Goal: Navigation & Orientation: Find specific page/section

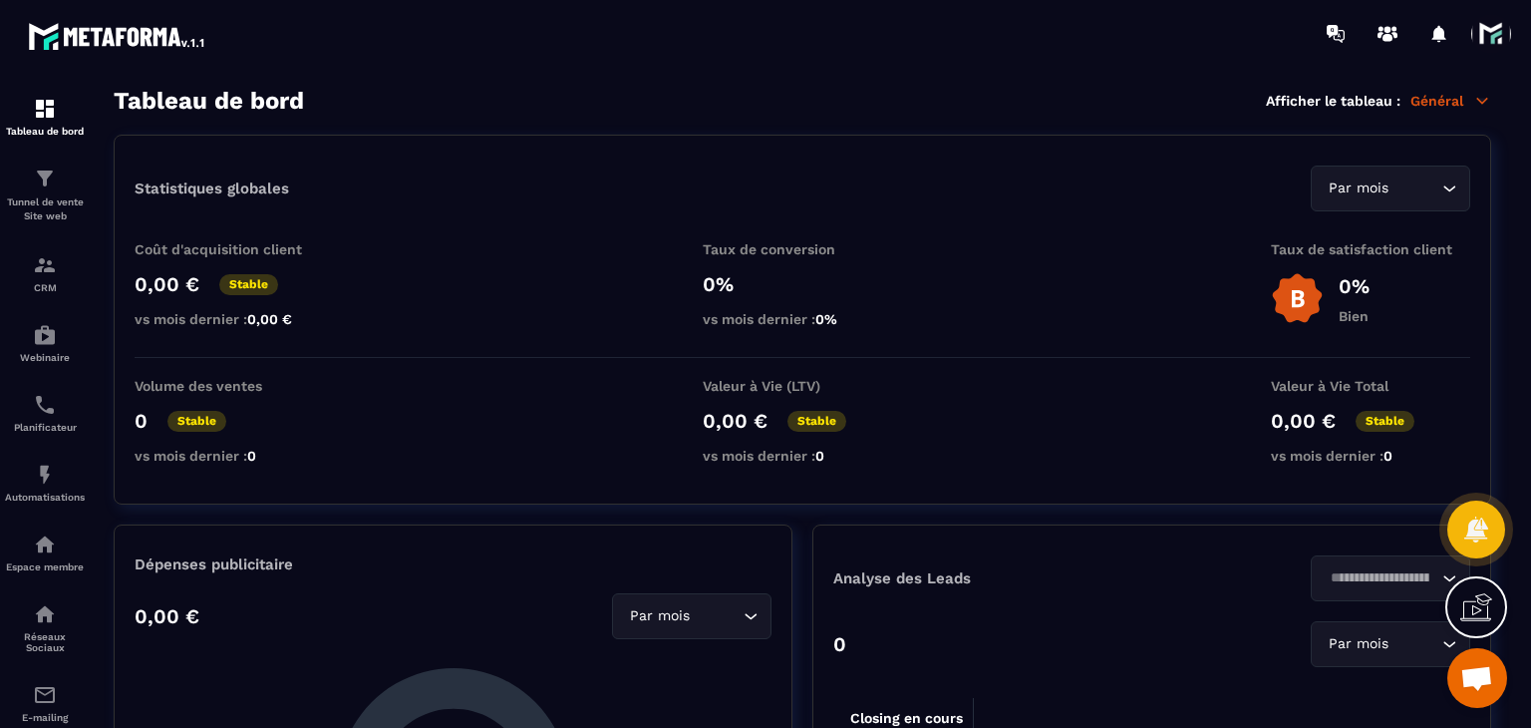
click at [1496, 45] on span at bounding box center [1491, 34] width 40 height 40
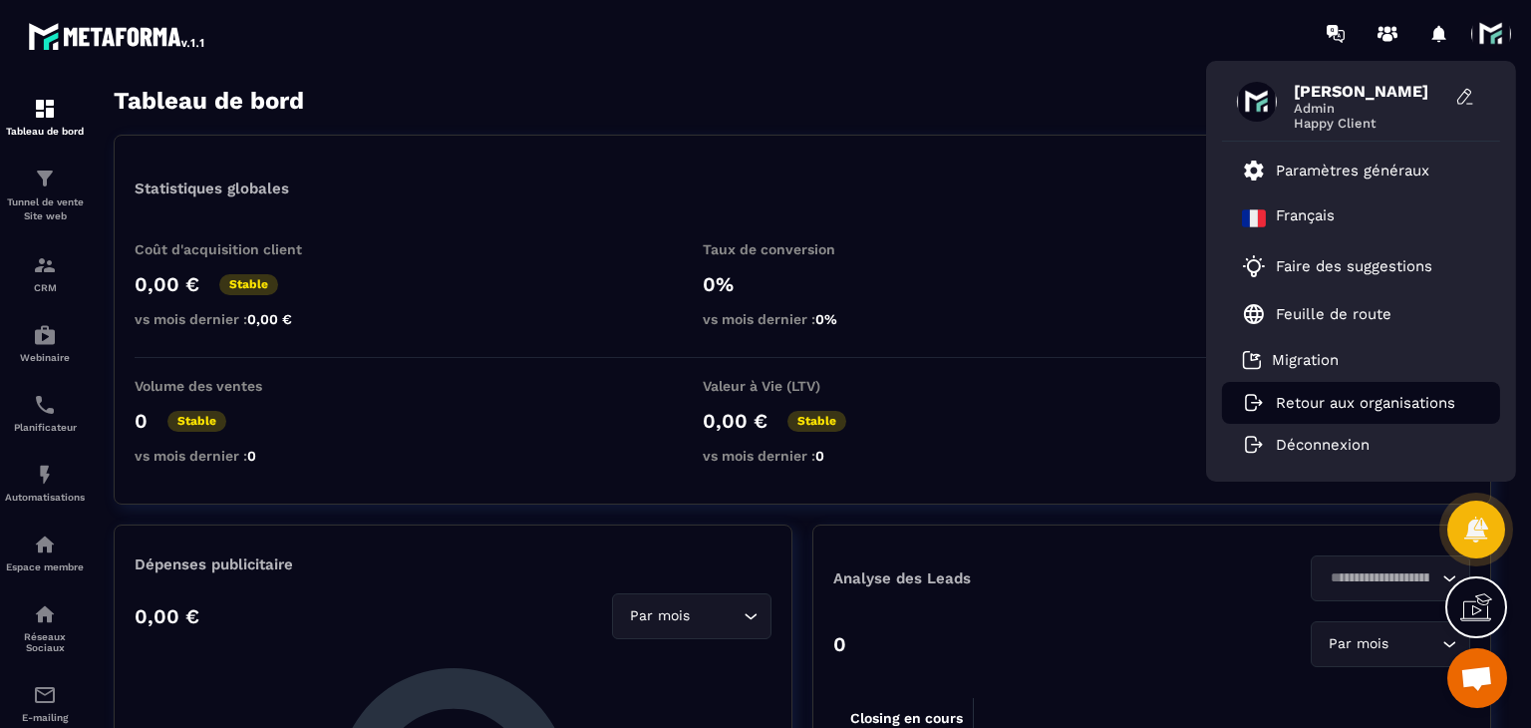
click at [1341, 388] on li "Retour aux organisations" at bounding box center [1361, 403] width 278 height 42
click at [1292, 408] on p "Retour aux organisations" at bounding box center [1365, 403] width 179 height 18
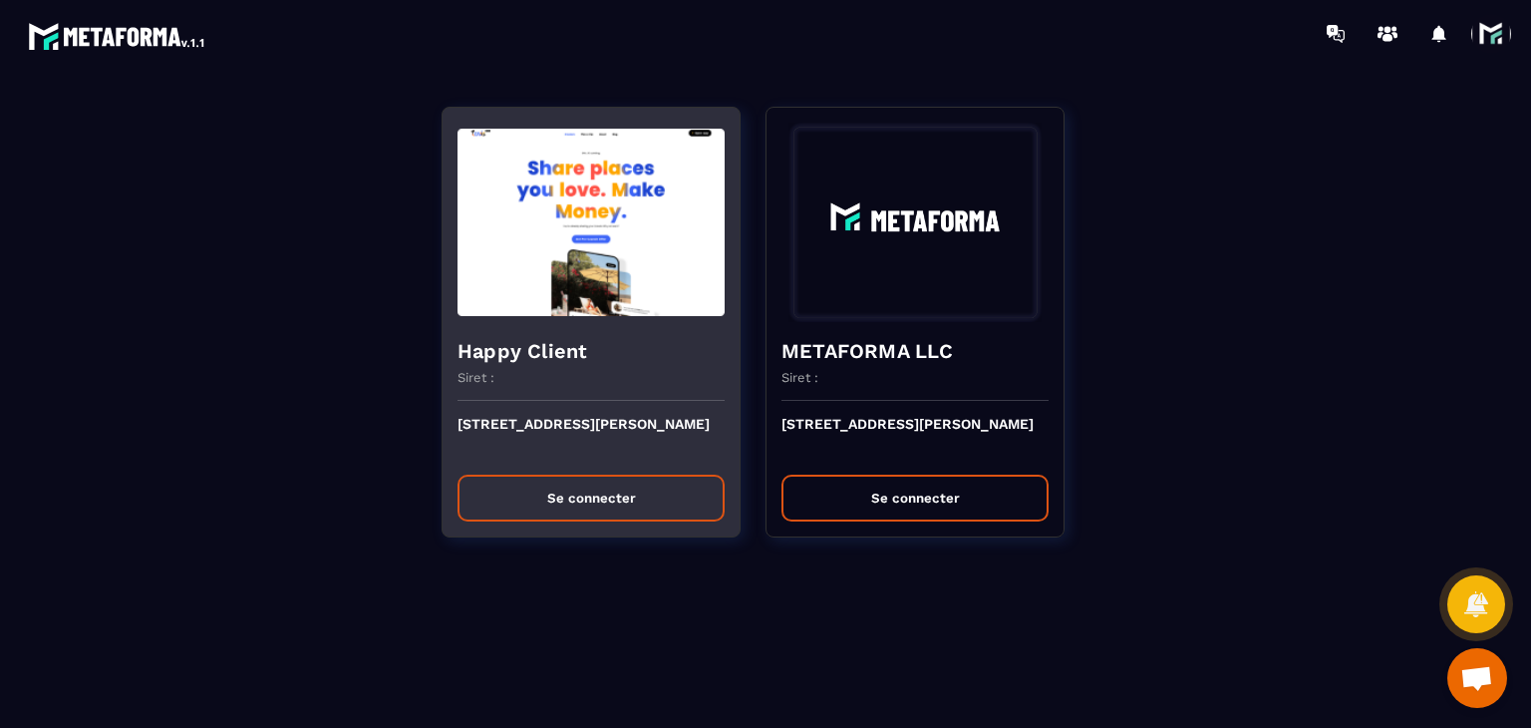
click at [660, 493] on button "Se connecter" at bounding box center [590, 497] width 267 height 47
